Goal: Task Accomplishment & Management: Manage account settings

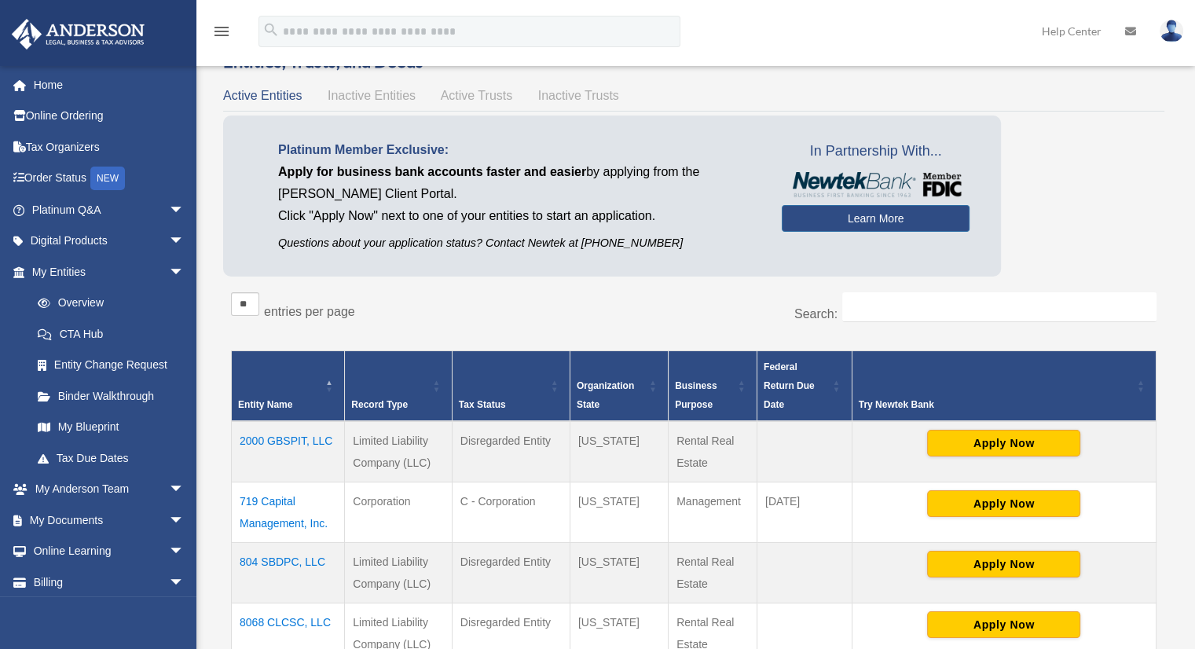
scroll to position [46, 0]
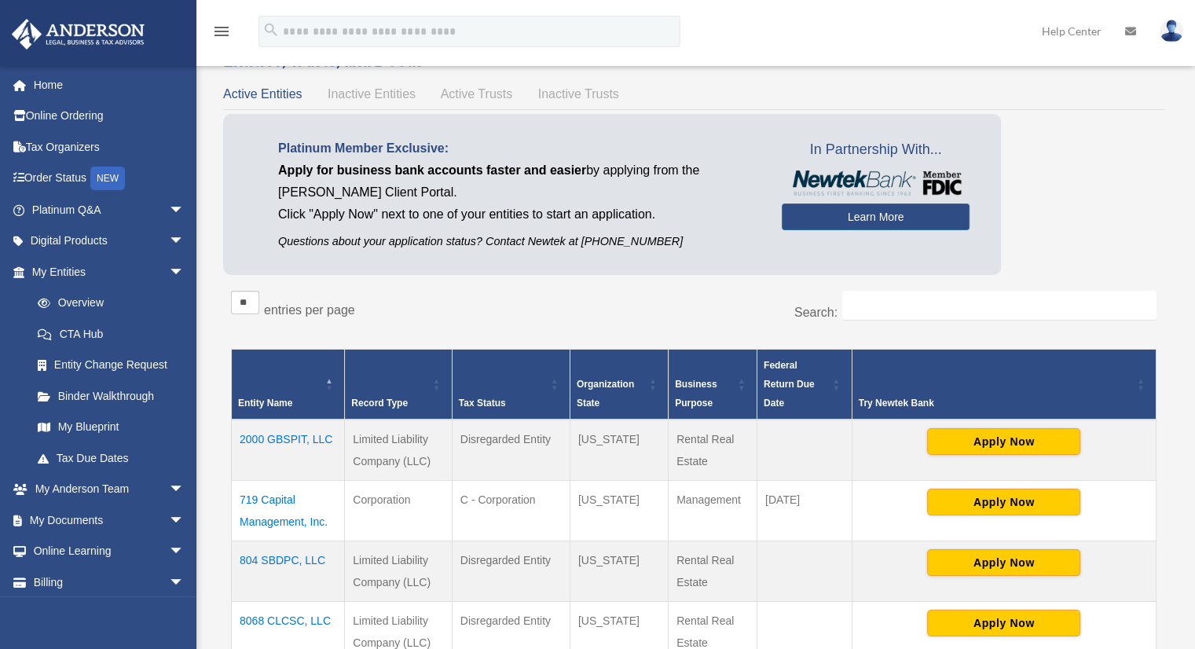
click at [1178, 32] on img at bounding box center [1171, 31] width 24 height 23
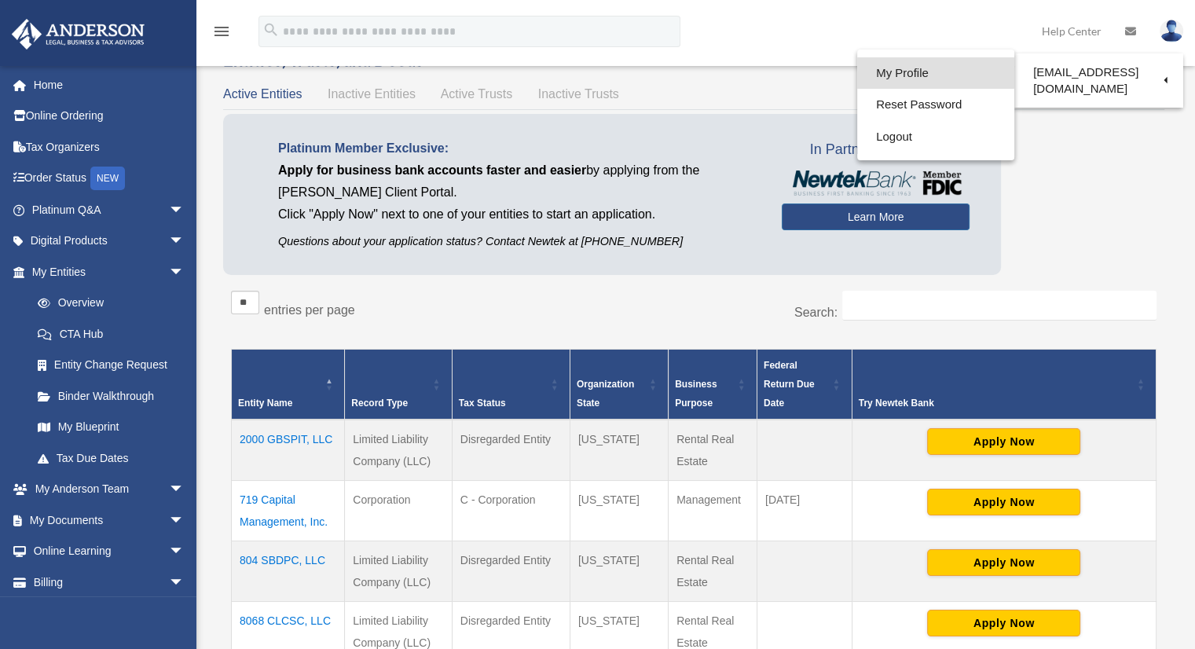
click at [895, 64] on link "My Profile" at bounding box center [935, 73] width 157 height 32
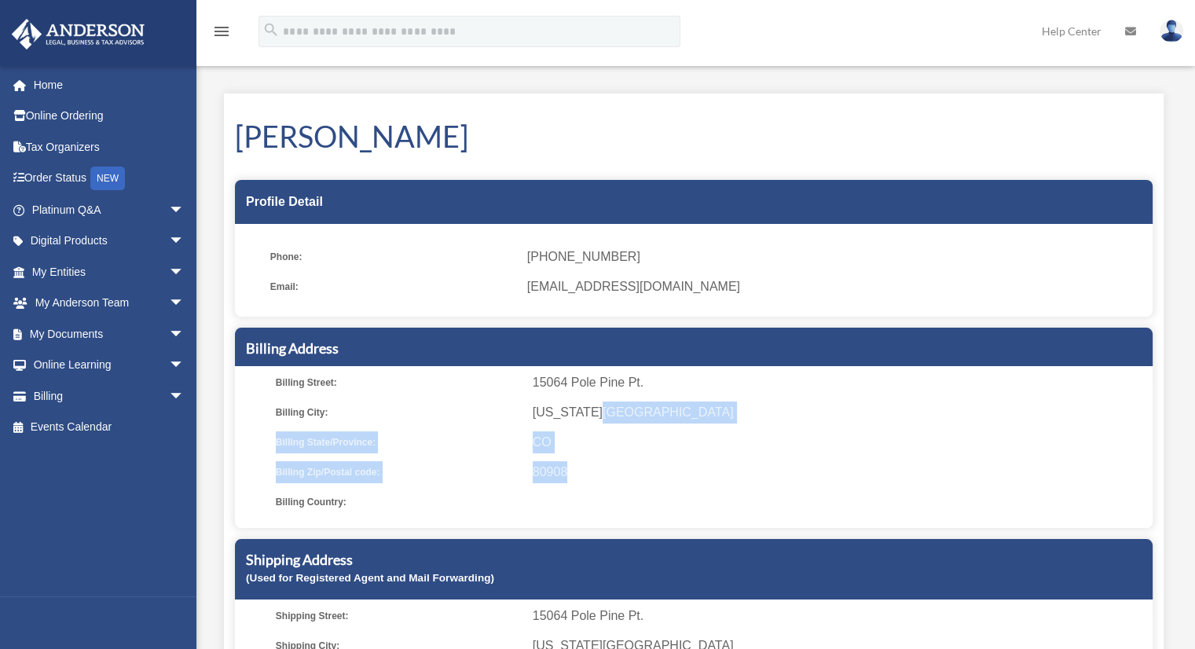
drag, startPoint x: 595, startPoint y: 408, endPoint x: 778, endPoint y: 482, distance: 196.3
click at [778, 482] on ul "Billing Street: [STREET_ADDRESS]. [GEOGRAPHIC_DATA]: [US_STATE][GEOGRAPHIC_DATA…" at bounding box center [693, 442] width 906 height 141
click at [217, 30] on icon "menu" at bounding box center [221, 31] width 19 height 19
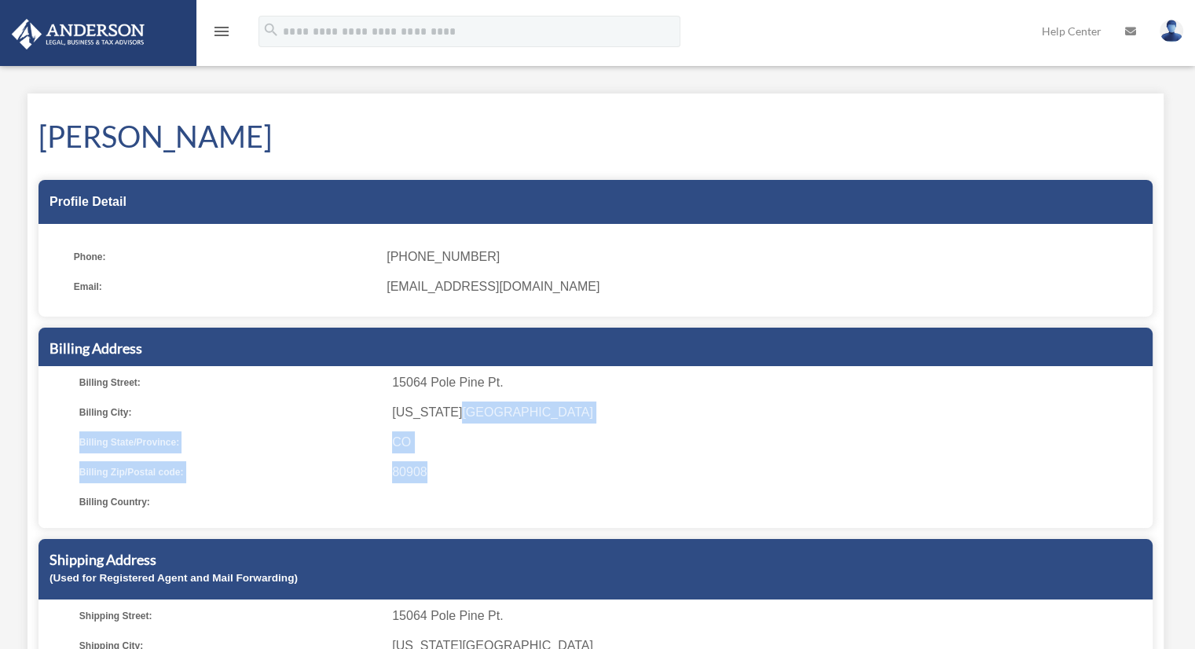
click at [222, 31] on icon "menu" at bounding box center [221, 31] width 19 height 19
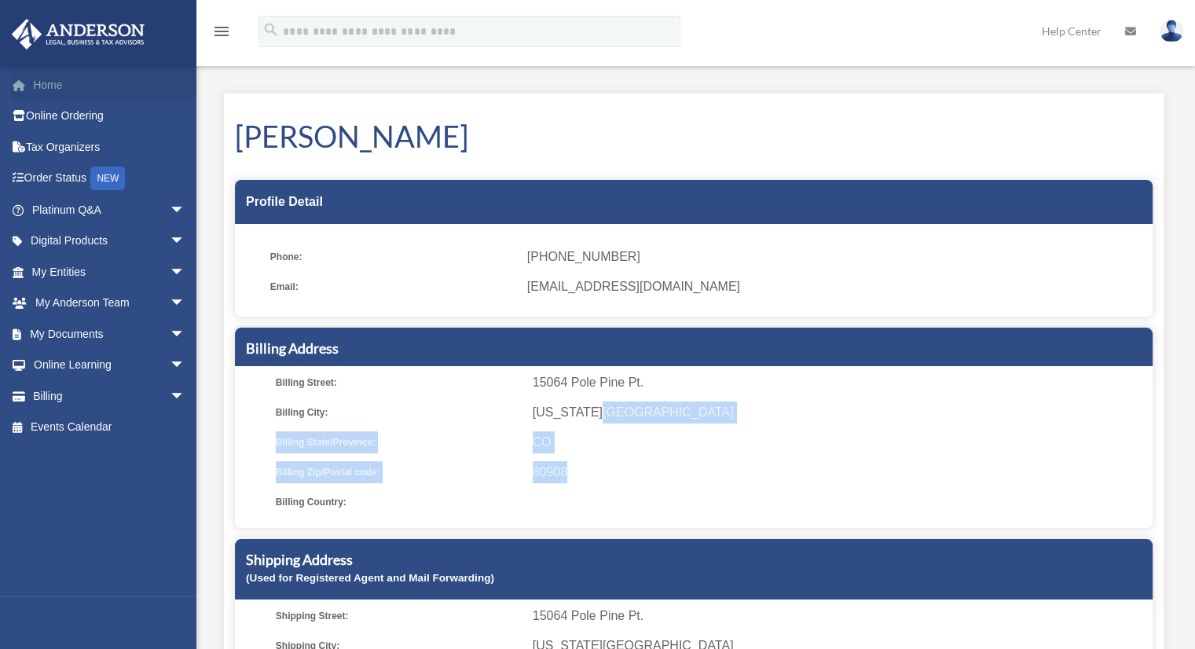
click at [69, 86] on link "Home" at bounding box center [109, 84] width 197 height 31
